Goal: Find specific page/section: Find specific page/section

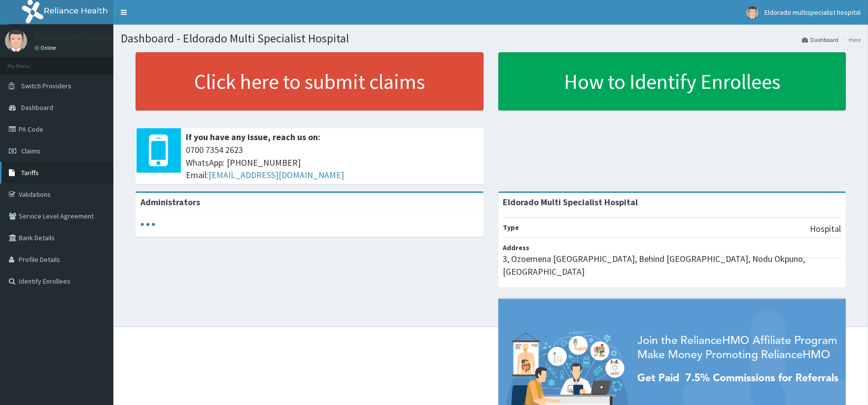
click at [50, 173] on link "Tariffs" at bounding box center [56, 173] width 113 height 22
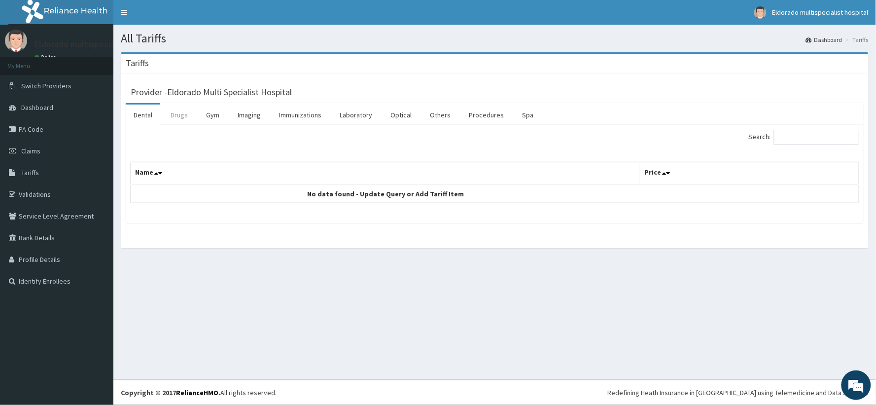
click at [176, 118] on link "Drugs" at bounding box center [179, 114] width 33 height 21
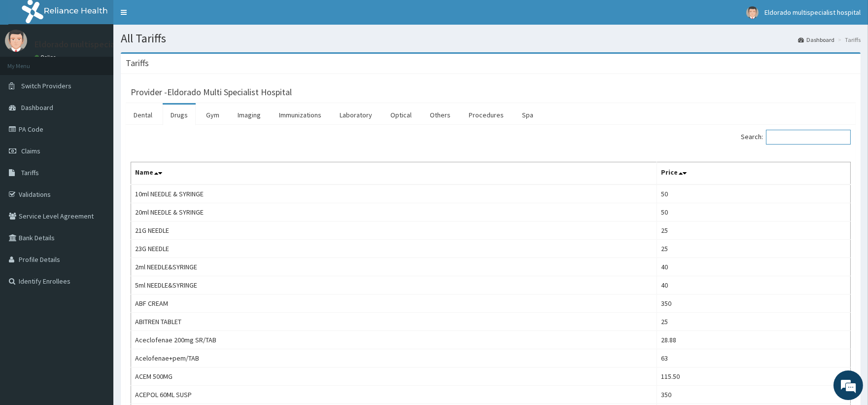
click at [783, 134] on input "Search:" at bounding box center [808, 137] width 85 height 15
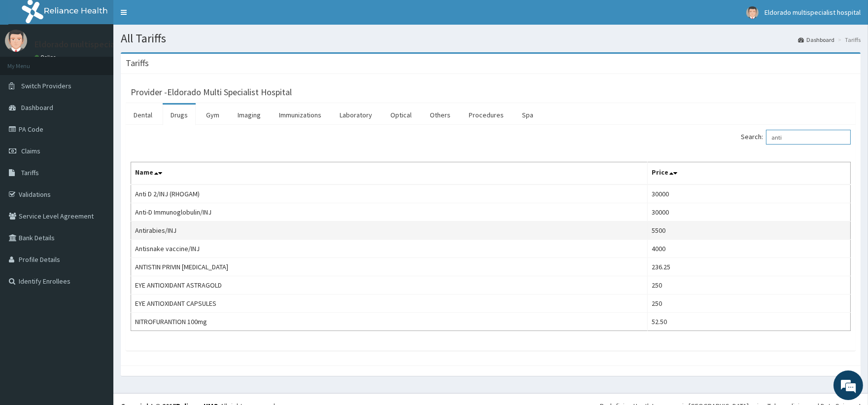
type input "anti"
click at [205, 233] on td "Antirabies/INJ" at bounding box center [389, 230] width 516 height 18
click at [457, 233] on td "Antirabies/INJ" at bounding box center [389, 230] width 516 height 18
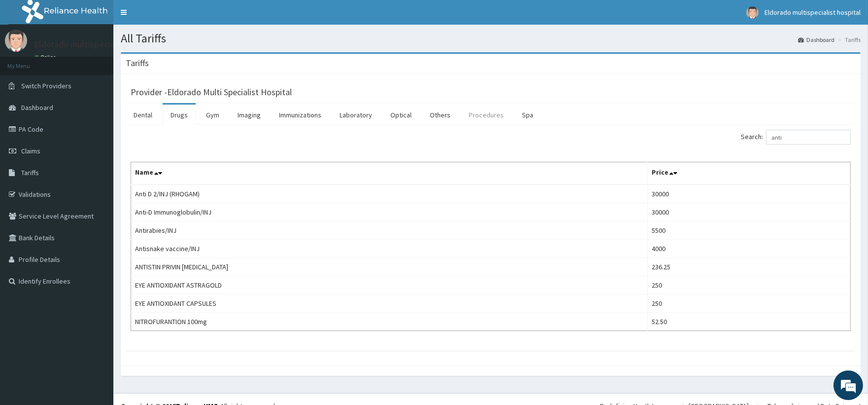
click at [472, 112] on link "Procedures" at bounding box center [486, 114] width 51 height 21
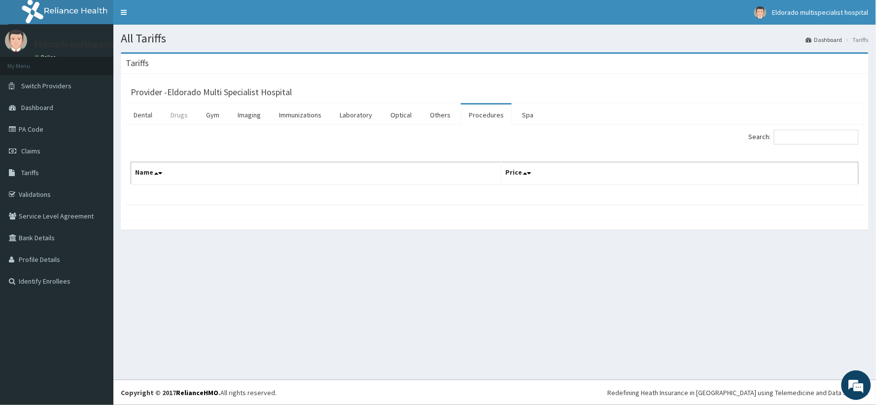
click at [178, 115] on link "Drugs" at bounding box center [179, 114] width 33 height 21
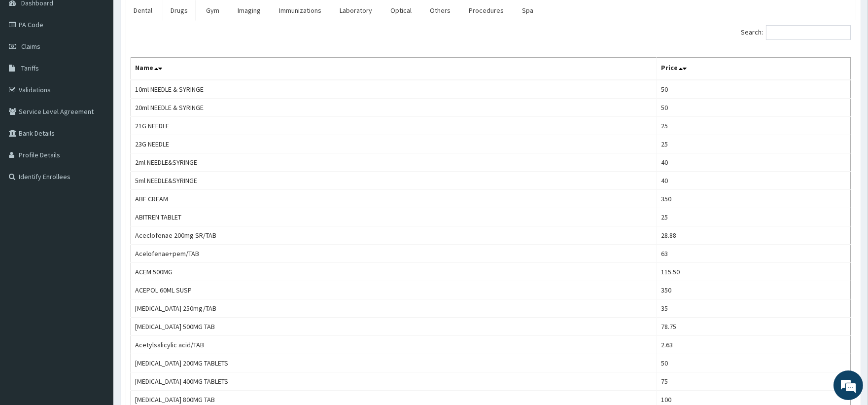
scroll to position [55, 0]
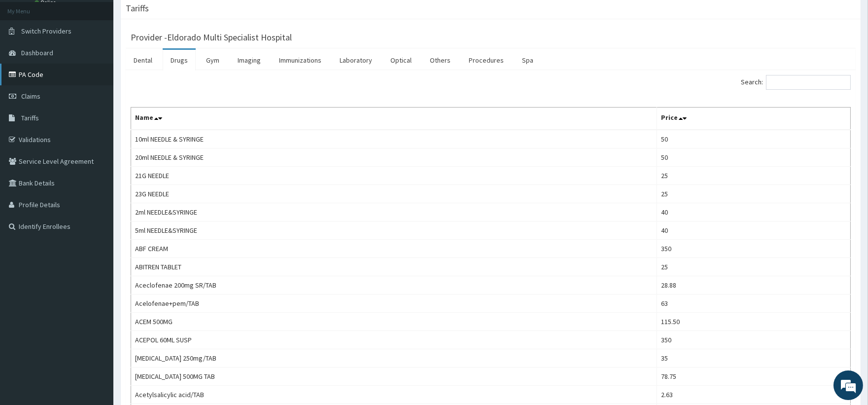
click at [33, 75] on link "PA Code" at bounding box center [56, 75] width 113 height 22
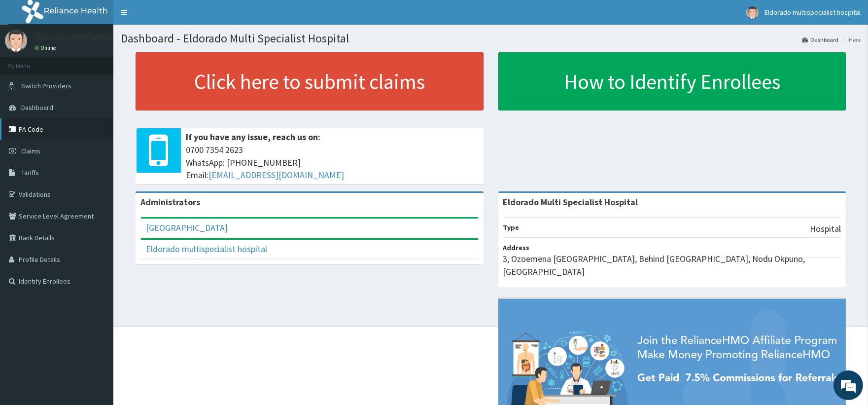
click at [34, 132] on link "PA Code" at bounding box center [56, 129] width 113 height 22
